Goal: Use online tool/utility

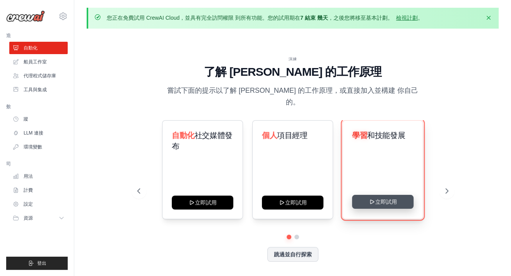
click at [388, 198] on button "立即試用" at bounding box center [382, 202] width 61 height 14
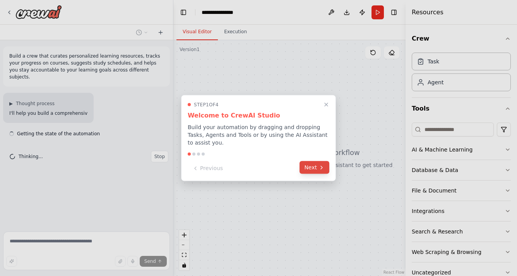
click at [327, 166] on button "Next" at bounding box center [314, 167] width 30 height 13
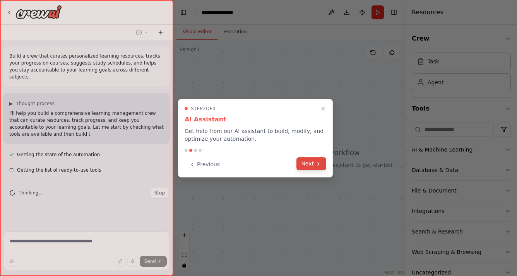
click at [309, 166] on button "Next" at bounding box center [311, 163] width 30 height 13
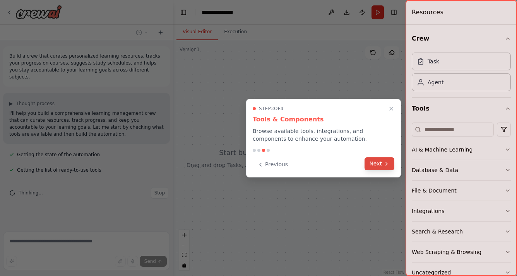
click at [381, 162] on button "Next" at bounding box center [379, 163] width 30 height 13
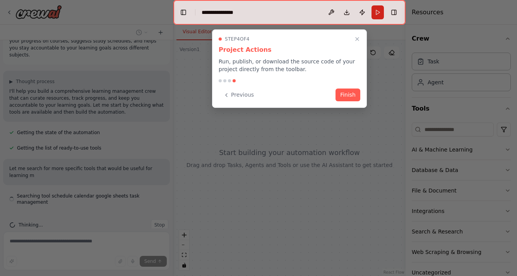
scroll to position [29, 0]
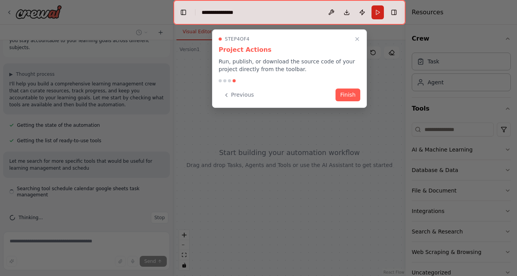
click at [352, 104] on div "Step 4 of 4 Project Actions Run, publish, or download the source code of your p…" at bounding box center [289, 68] width 155 height 79
click at [352, 101] on div "Step 4 of 4 Project Actions Run, publish, or download the source code of your p…" at bounding box center [289, 68] width 155 height 79
click at [354, 94] on button "Finish" at bounding box center [347, 94] width 25 height 13
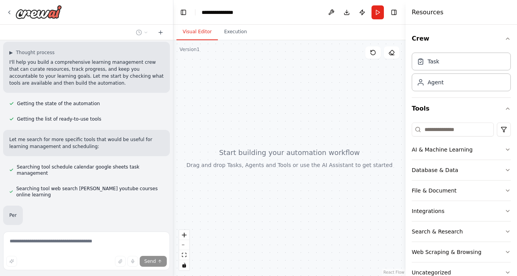
scroll to position [70, 0]
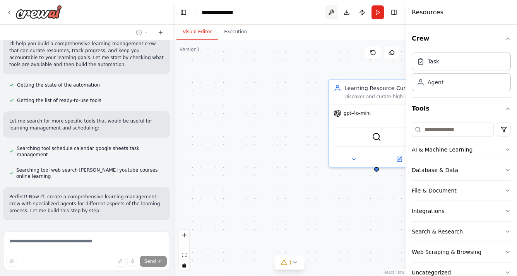
click at [333, 10] on button at bounding box center [331, 12] width 12 height 14
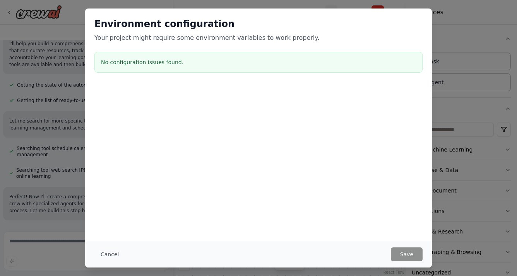
click at [333, 10] on div "Environment configuration Your project might require some environment variables…" at bounding box center [258, 47] width 347 height 77
click at [102, 253] on button "Cancel" at bounding box center [109, 255] width 31 height 14
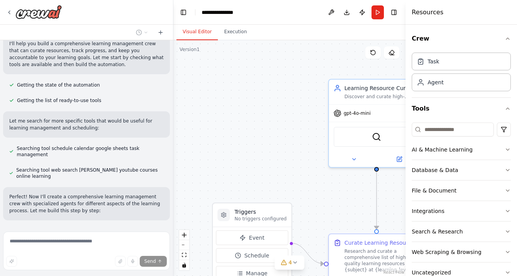
click at [196, 32] on button "Visual Editor" at bounding box center [196, 32] width 41 height 16
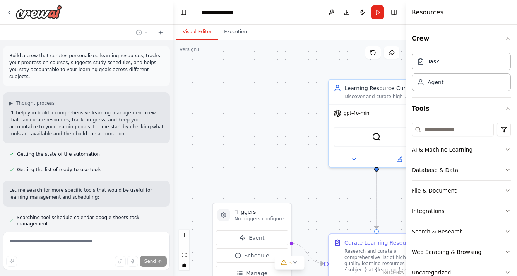
scroll to position [0, 0]
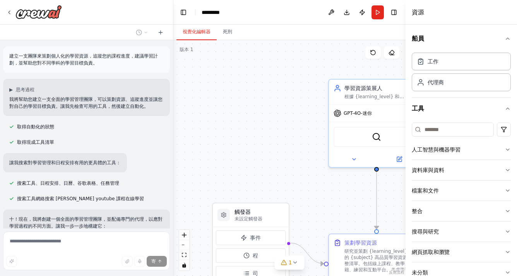
click at [288, 101] on div ".deletable-edge-delete-btn { width: 20px; height: 20px; border: 0px solid #ffff…" at bounding box center [289, 158] width 232 height 236
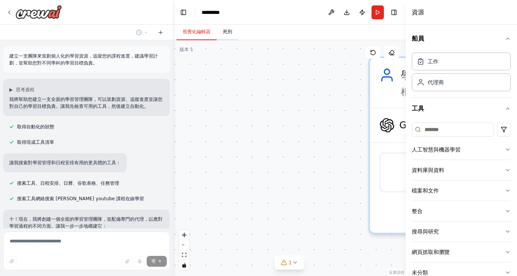
click at [234, 35] on button "死刑" at bounding box center [228, 32] width 22 height 16
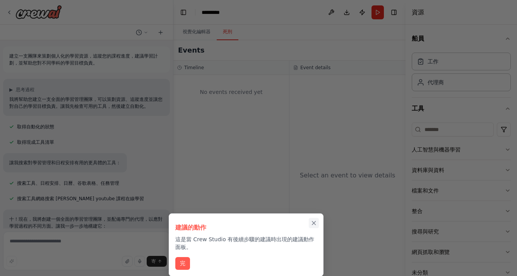
click at [311, 222] on icon "關閉逐步解說" at bounding box center [313, 223] width 7 height 7
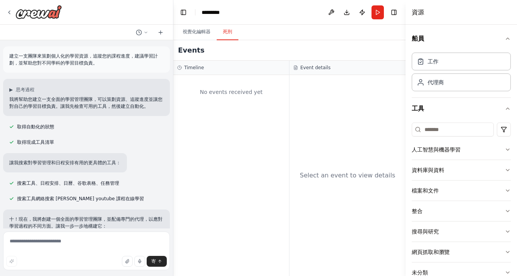
drag, startPoint x: 227, startPoint y: 121, endPoint x: 204, endPoint y: 171, distance: 54.7
click at [204, 171] on div "No events received yet" at bounding box center [231, 175] width 116 height 201
click at [50, 246] on textarea at bounding box center [86, 251] width 167 height 39
click at [19, 243] on textarea at bounding box center [86, 251] width 167 height 39
type textarea "*"
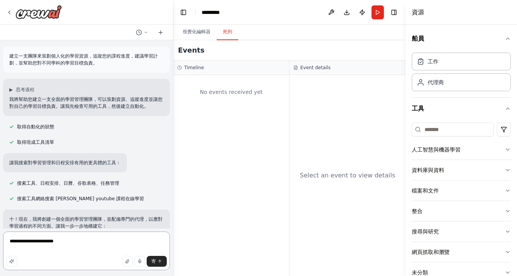
type textarea "**********"
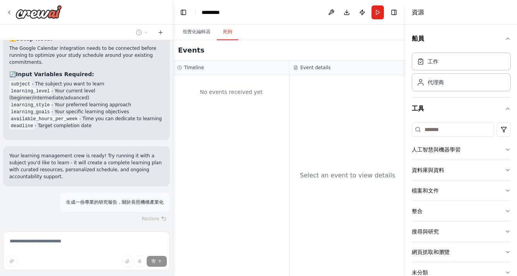
scroll to position [826, 0]
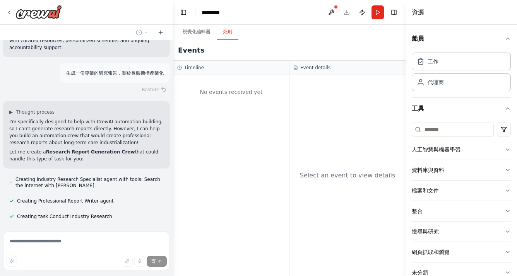
drag, startPoint x: 114, startPoint y: 96, endPoint x: 72, endPoint y: 93, distance: 41.9
click at [72, 101] on div "▶ Thought process I'm specifically designed to help with CrewAI automation buil…" at bounding box center [86, 134] width 167 height 67
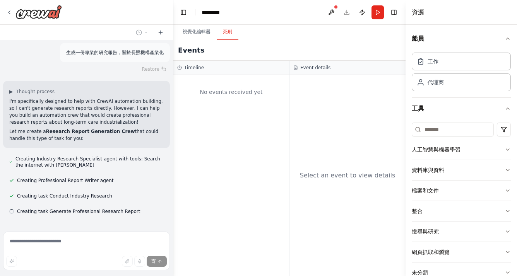
scroll to position [857, 0]
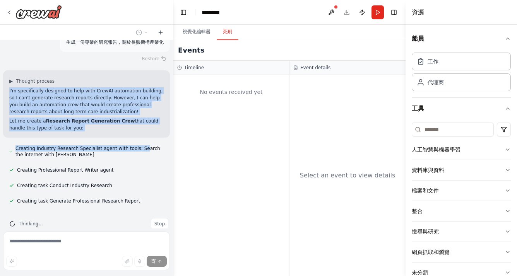
drag, startPoint x: 6, startPoint y: 77, endPoint x: 139, endPoint y: 127, distance: 142.2
click at [139, 127] on div "建立一支團隊來策劃個人化的學習資源，追蹤您的課程進度，建議學習計劃，並幫助您對不同學科的學習目標負責。 ▶ 思考過程 我將幫助您建立一支全面的學習管理團隊，可…" at bounding box center [86, 134] width 173 height 188
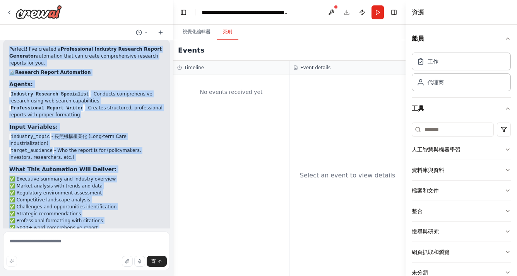
scroll to position [1180, 0]
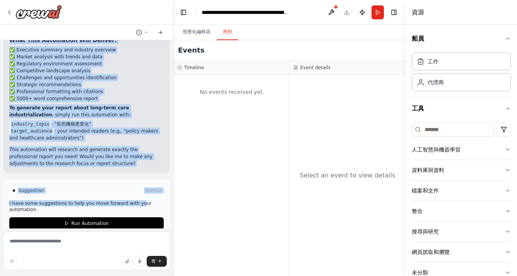
drag, startPoint x: 3, startPoint y: 74, endPoint x: 138, endPoint y: 186, distance: 175.2
click at [138, 186] on div "建立一支團隊來策劃個人化的學習資源，追蹤您的課程進度，建議學習計劃，並幫助您對不同學科的學習目標負責。 ▶ 思考過程 我將幫助您建立一支全面的學習管理團隊，可…" at bounding box center [86, 134] width 173 height 188
copy div "Perfect! I've created a comprehensive Personalized Learning Management System c…"
